Goal: Task Accomplishment & Management: Complete application form

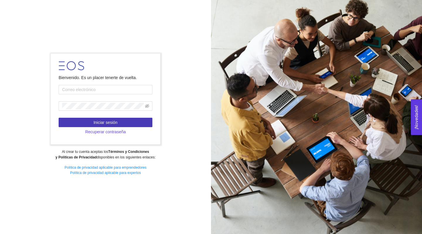
type input "[PERSON_NAME][EMAIL_ADDRESS][PERSON_NAME][PERSON_NAME][DOMAIN_NAME]"
click at [101, 121] on span "Iniciar sesión" at bounding box center [106, 122] width 24 height 6
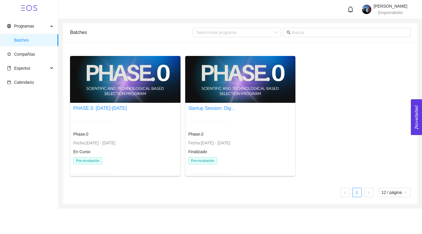
click at [103, 89] on div at bounding box center [125, 79] width 111 height 47
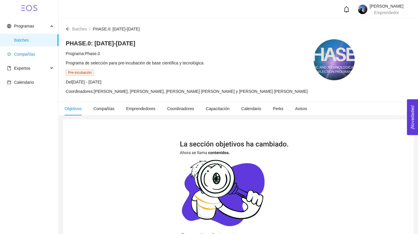
click at [34, 55] on span "Compañías" at bounding box center [24, 54] width 21 height 5
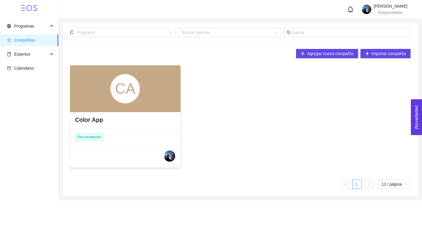
click at [112, 96] on div "CA" at bounding box center [125, 88] width 29 height 29
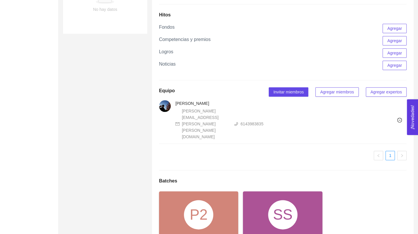
scroll to position [354, 0]
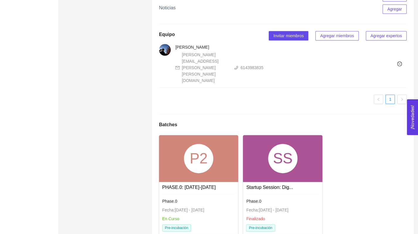
click at [199, 144] on div "P2" at bounding box center [198, 158] width 29 height 29
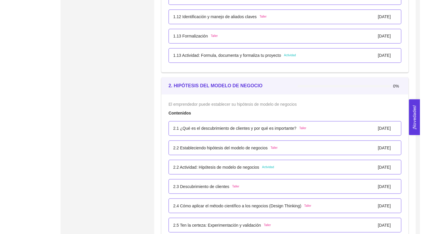
scroll to position [495, 0]
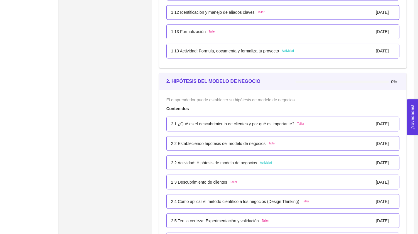
click at [200, 123] on p "2.1 ¿Qué es el descubrimiento de clientes y por qué es importante?" at bounding box center [232, 124] width 123 height 6
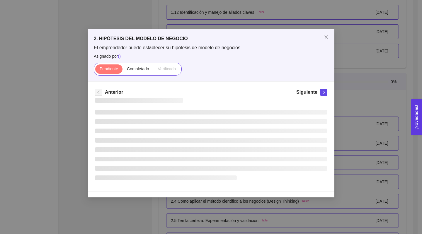
click at [200, 123] on li at bounding box center [211, 121] width 233 height 5
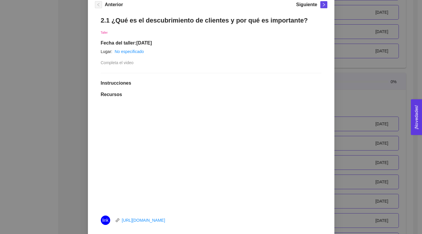
scroll to position [87, 0]
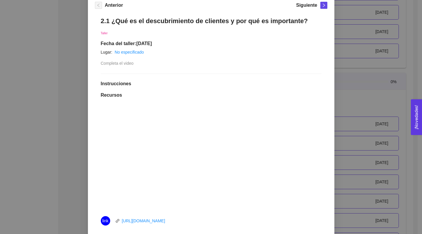
click at [353, 95] on div "2. HIPÓTESIS DEL MODELO DE NEGOCIO El emprendedor puede establecer su hipótesis…" at bounding box center [211, 117] width 422 height 234
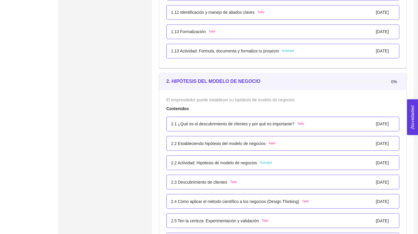
click at [213, 145] on p "2.2 Estableciendo hipótesis del modelo de negocios" at bounding box center [218, 143] width 94 height 6
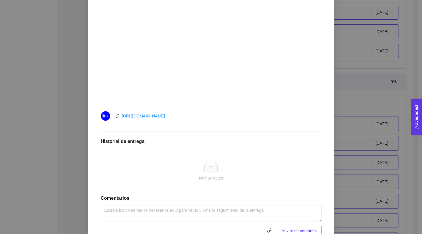
scroll to position [219, 0]
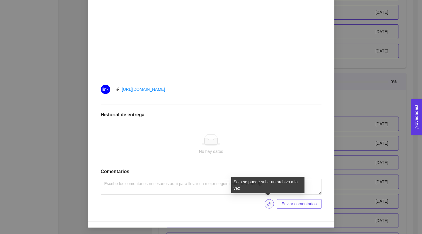
click at [267, 204] on icon "link" at bounding box center [269, 204] width 5 height 5
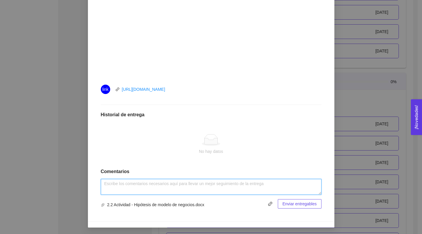
click at [150, 184] on textarea at bounding box center [211, 187] width 221 height 16
type textarea "completado"
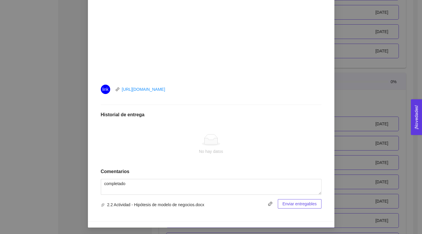
click at [291, 205] on span "Enviar entregables" at bounding box center [300, 204] width 34 height 6
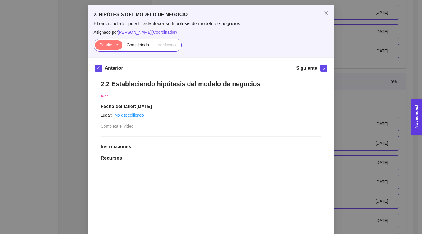
scroll to position [0, 0]
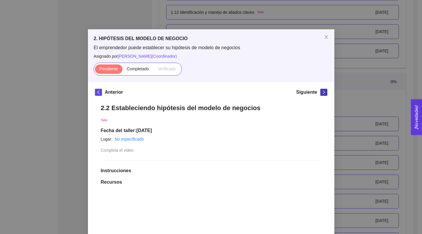
click at [322, 92] on icon "right" at bounding box center [324, 92] width 4 height 4
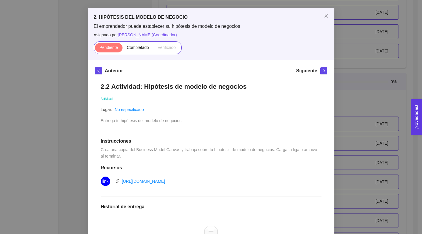
scroll to position [21, 0]
click at [322, 69] on icon "right" at bounding box center [324, 71] width 4 height 4
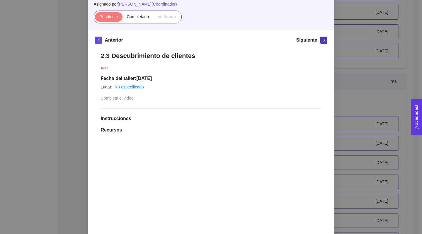
scroll to position [52, 0]
click at [97, 40] on icon "left" at bounding box center [98, 40] width 2 height 4
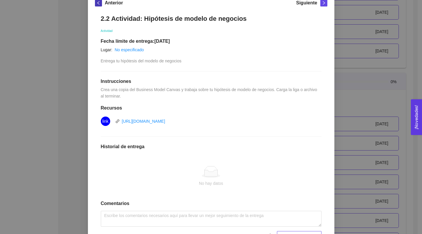
scroll to position [121, 0]
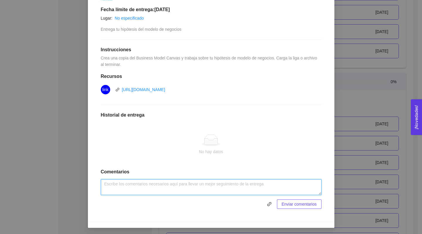
click at [127, 183] on textarea at bounding box center [211, 187] width 221 height 16
type textarea "Se elabora con el punto anterior"
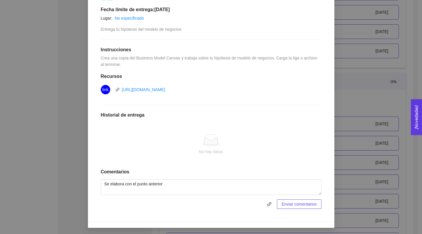
click at [291, 206] on span "Enviar comentarios" at bounding box center [299, 204] width 35 height 6
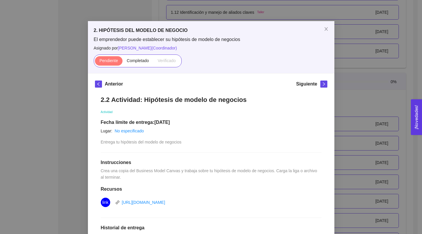
scroll to position [8, 0]
click at [323, 84] on icon "right" at bounding box center [324, 85] width 2 height 4
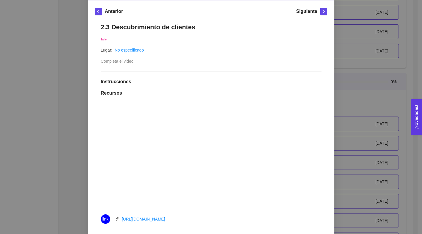
scroll to position [51, 0]
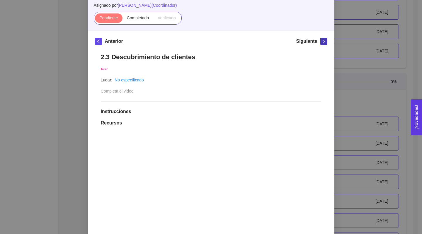
click at [320, 43] on button "button" at bounding box center [323, 41] width 7 height 7
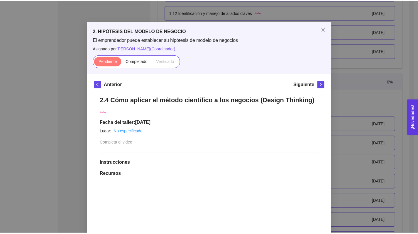
scroll to position [0, 0]
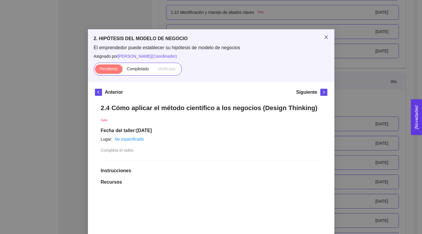
click at [325, 37] on icon "close" at bounding box center [326, 37] width 3 height 4
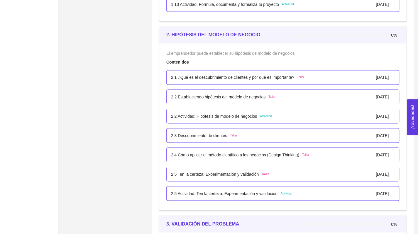
scroll to position [542, 0]
